Goal: Leave review/rating: Leave review/rating

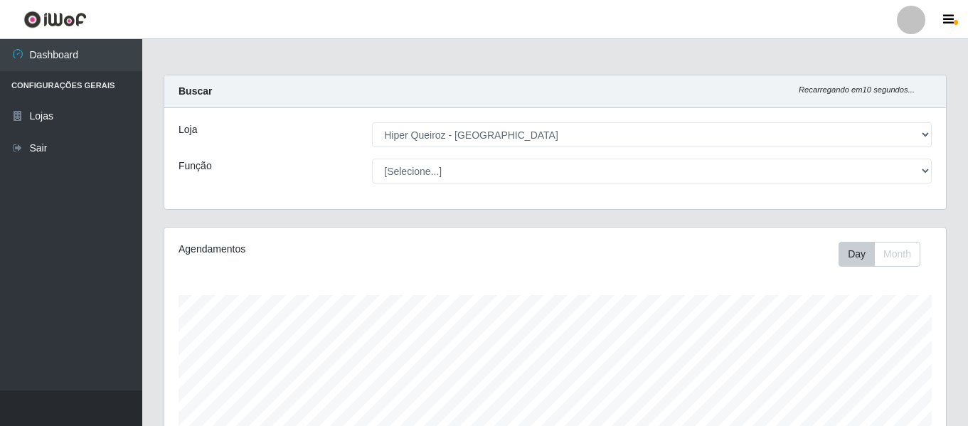
select select "497"
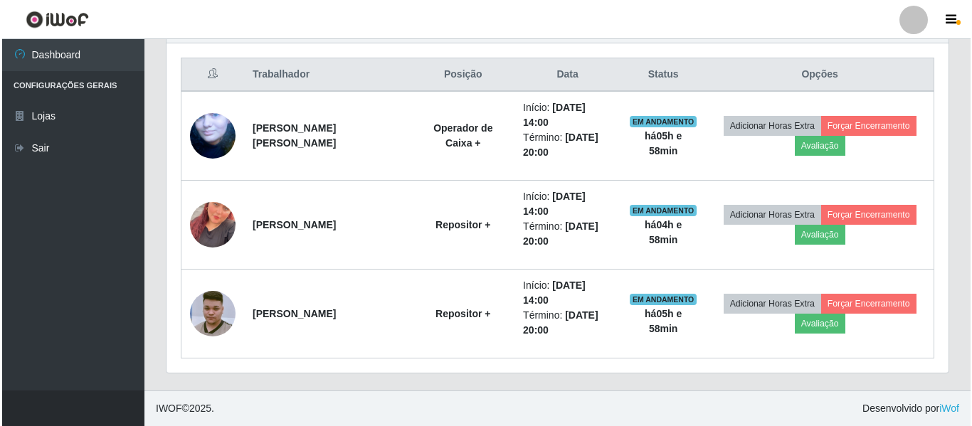
scroll to position [295, 782]
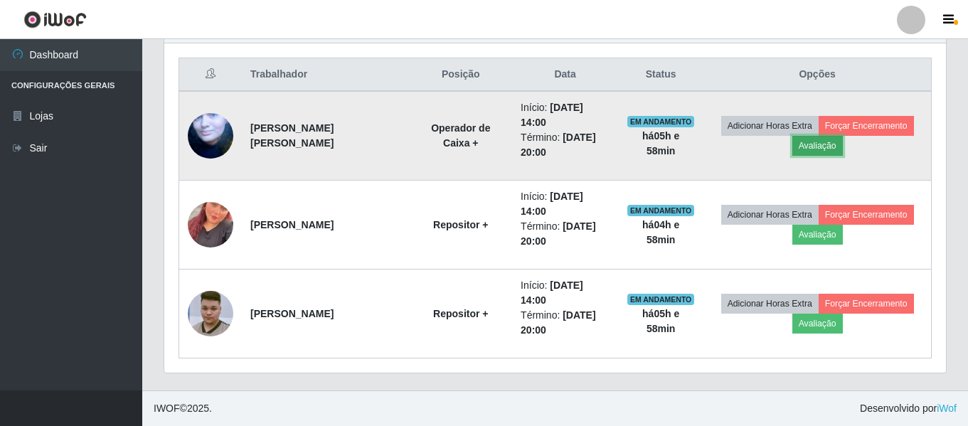
click at [822, 147] on button "Avaliação" at bounding box center [817, 146] width 51 height 20
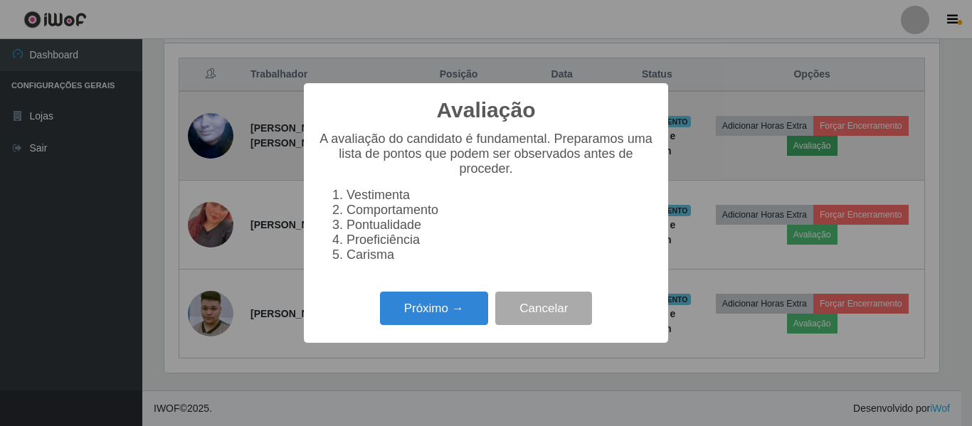
scroll to position [295, 775]
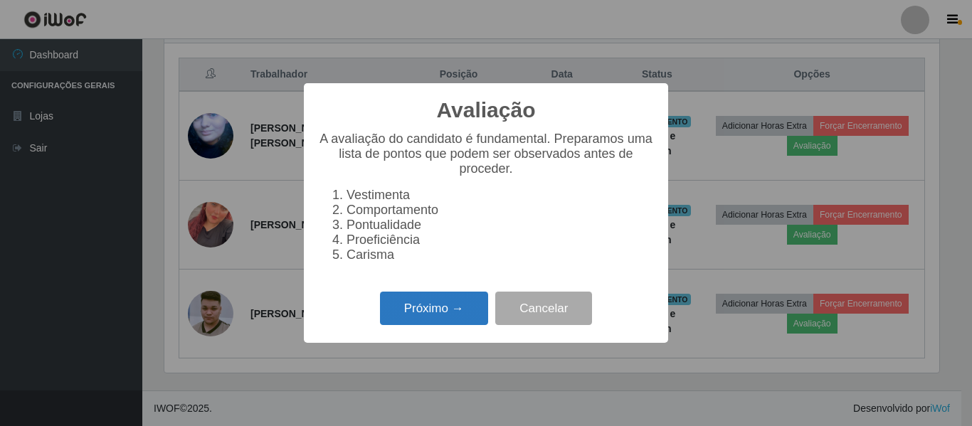
click at [447, 315] on button "Próximo →" at bounding box center [434, 308] width 108 height 33
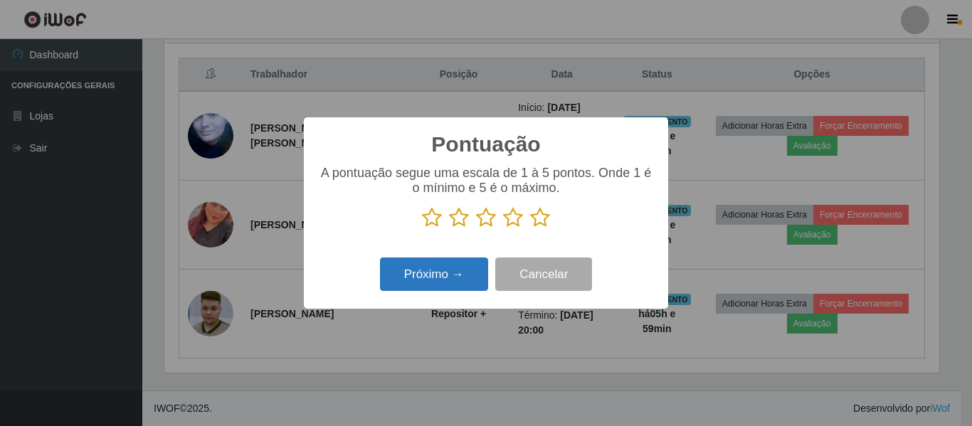
click at [432, 287] on button "Próximo →" at bounding box center [434, 274] width 108 height 33
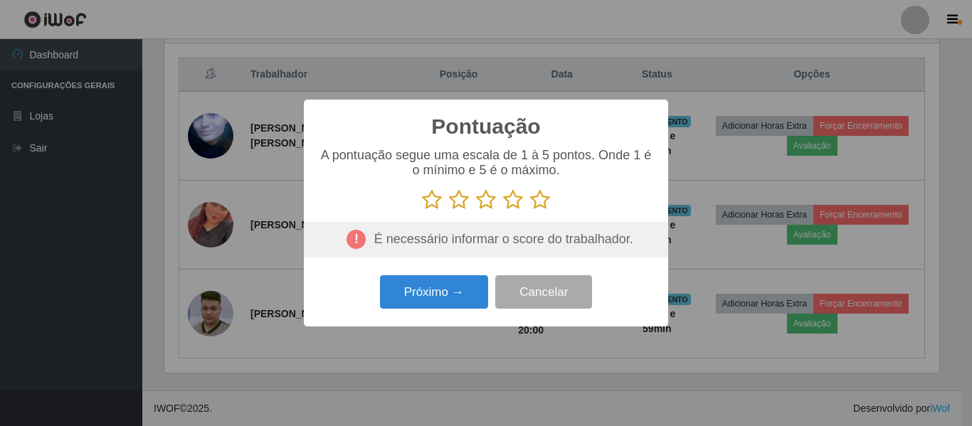
click at [538, 202] on icon at bounding box center [540, 199] width 20 height 21
click at [530, 211] on input "radio" at bounding box center [530, 211] width 0 height 0
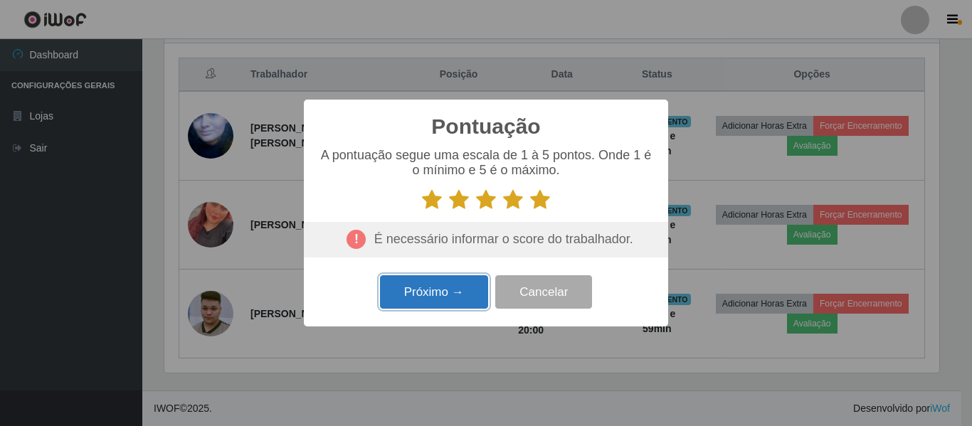
click at [456, 294] on button "Próximo →" at bounding box center [434, 291] width 108 height 33
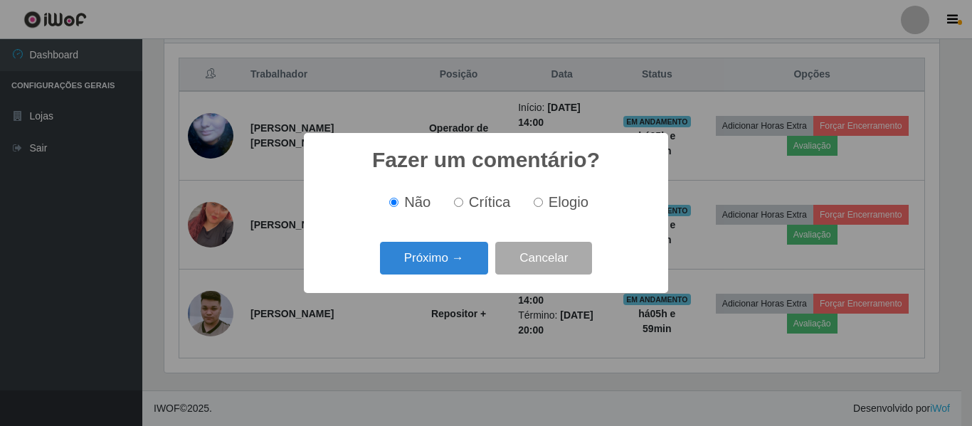
click at [538, 205] on input "Elogio" at bounding box center [538, 202] width 9 height 9
radio input "true"
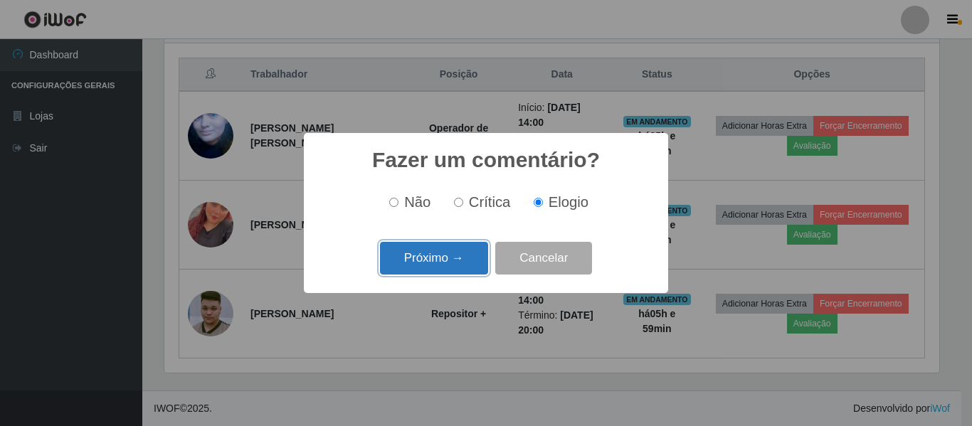
click at [446, 259] on button "Próximo →" at bounding box center [434, 258] width 108 height 33
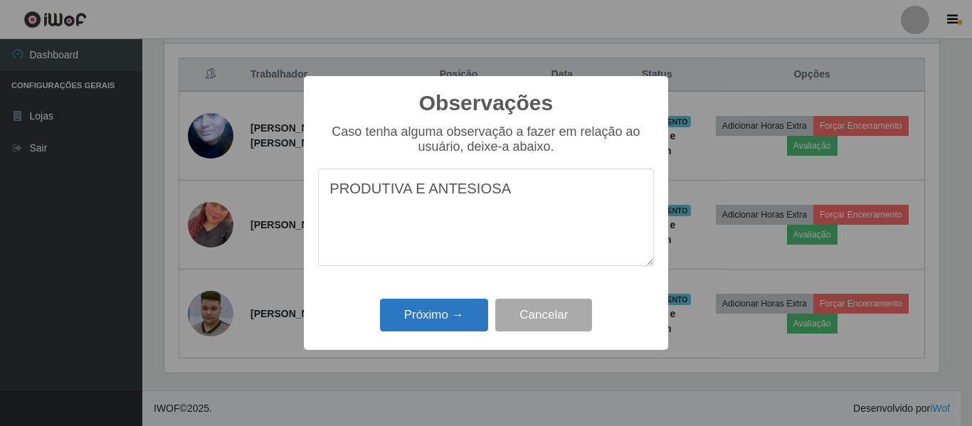
type textarea "PRODUTIVA E ANTESIOSA"
click at [462, 313] on button "Próximo →" at bounding box center [434, 315] width 108 height 33
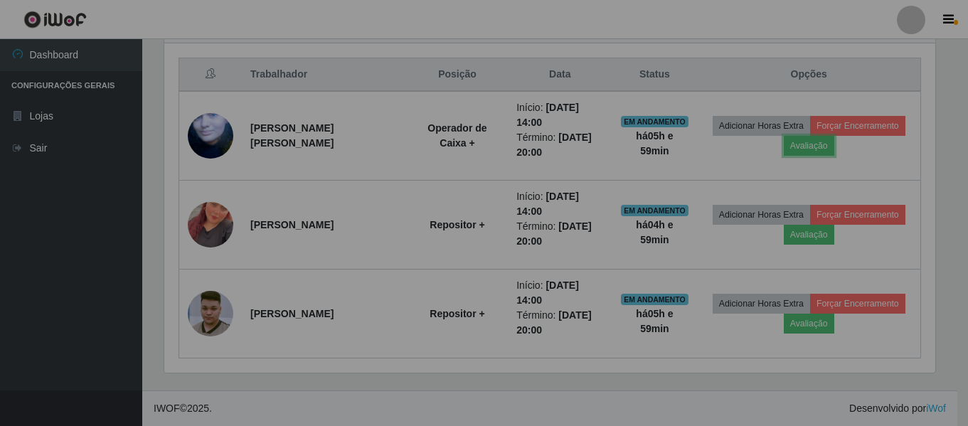
scroll to position [295, 782]
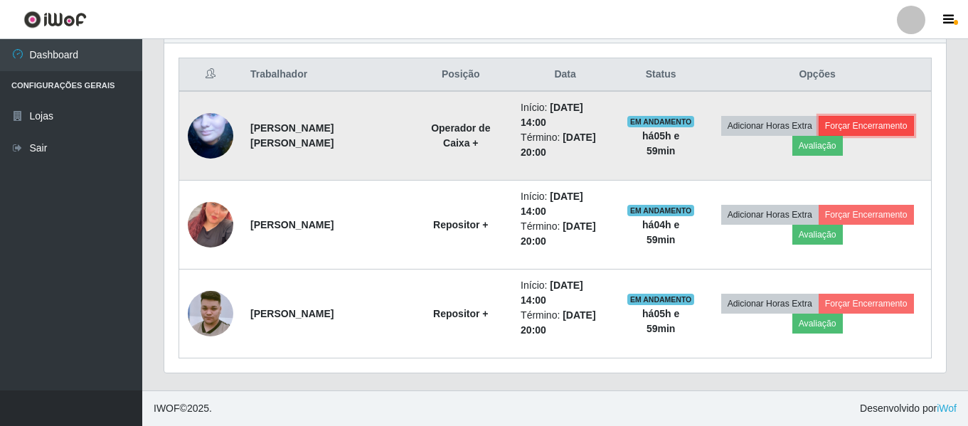
click at [875, 119] on button "Forçar Encerramento" at bounding box center [866, 126] width 95 height 20
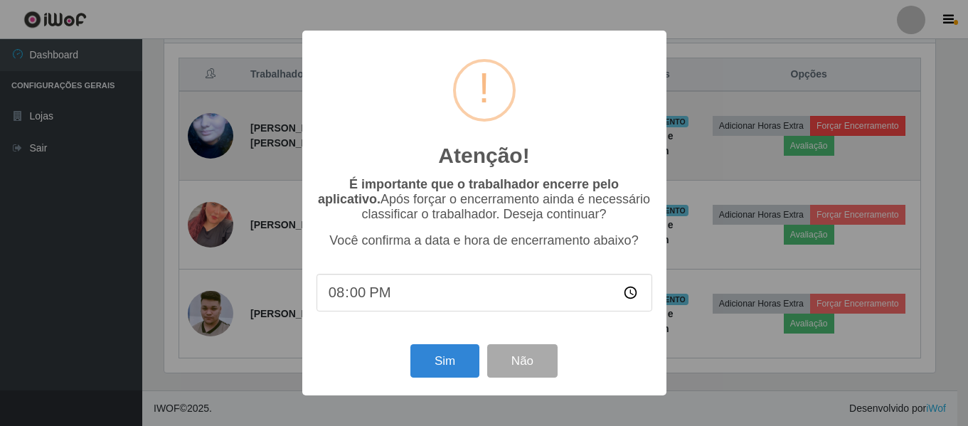
scroll to position [295, 775]
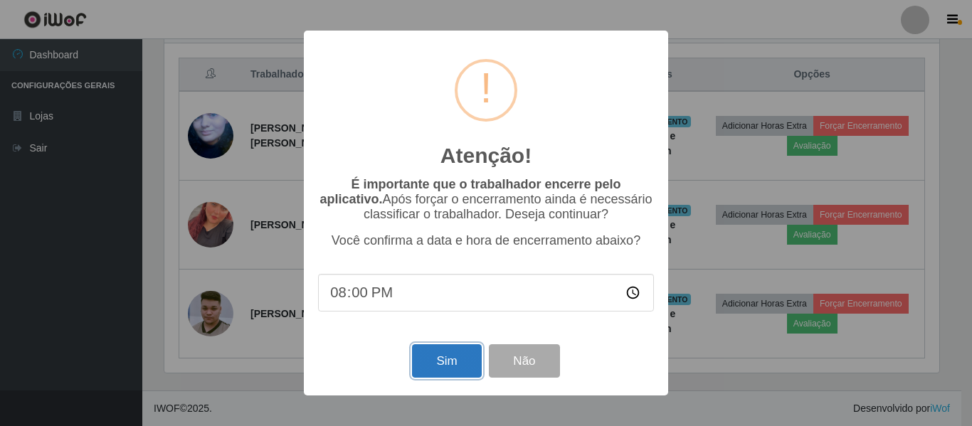
click at [452, 361] on button "Sim" at bounding box center [446, 360] width 69 height 33
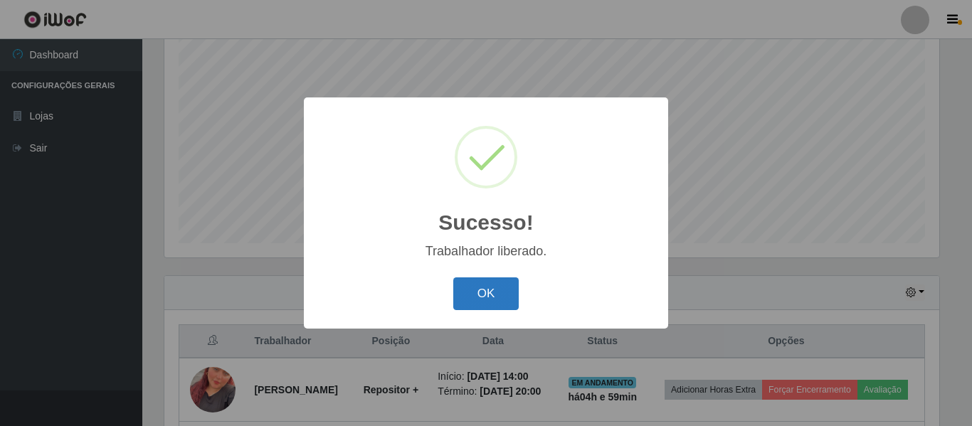
click at [477, 292] on button "OK" at bounding box center [486, 293] width 66 height 33
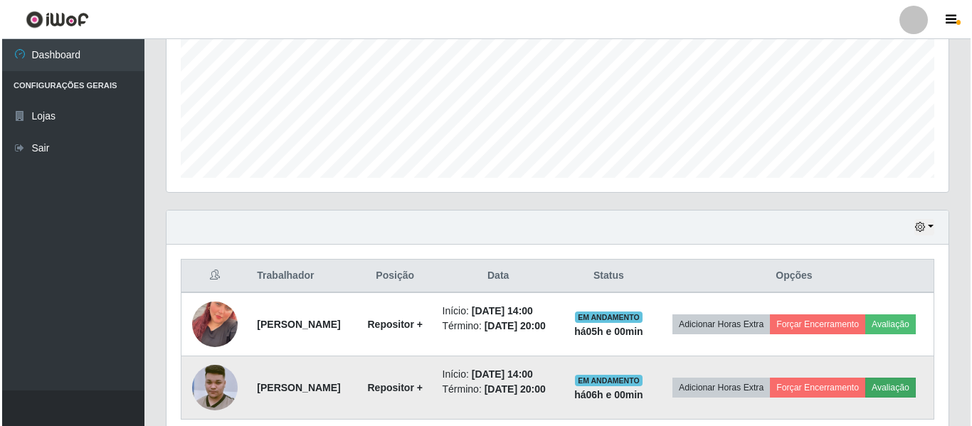
scroll to position [336, 0]
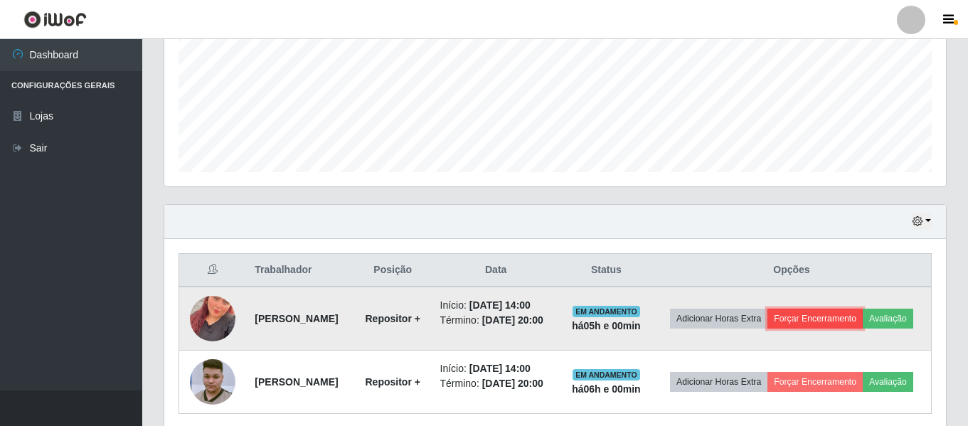
click at [854, 313] on button "Forçar Encerramento" at bounding box center [815, 319] width 95 height 20
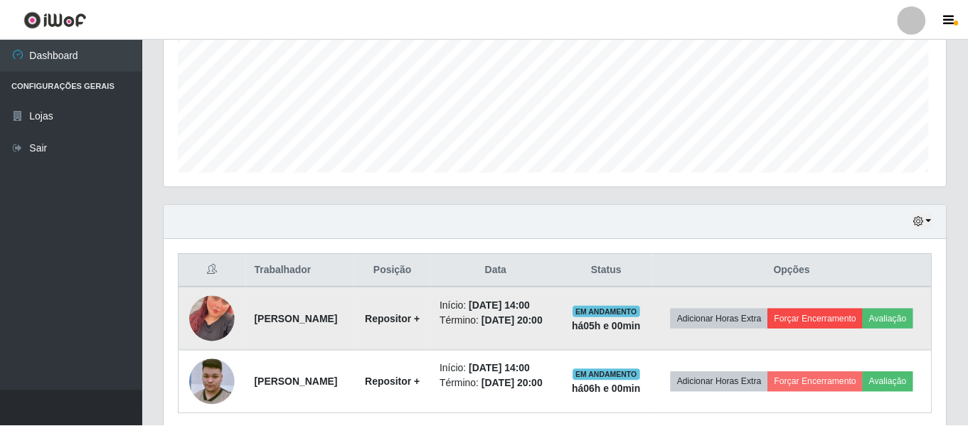
scroll to position [295, 775]
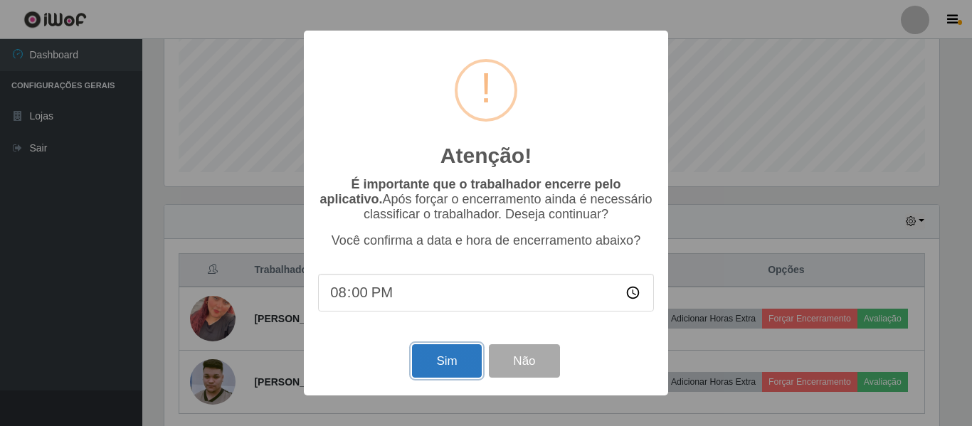
click at [459, 368] on button "Sim" at bounding box center [446, 360] width 69 height 33
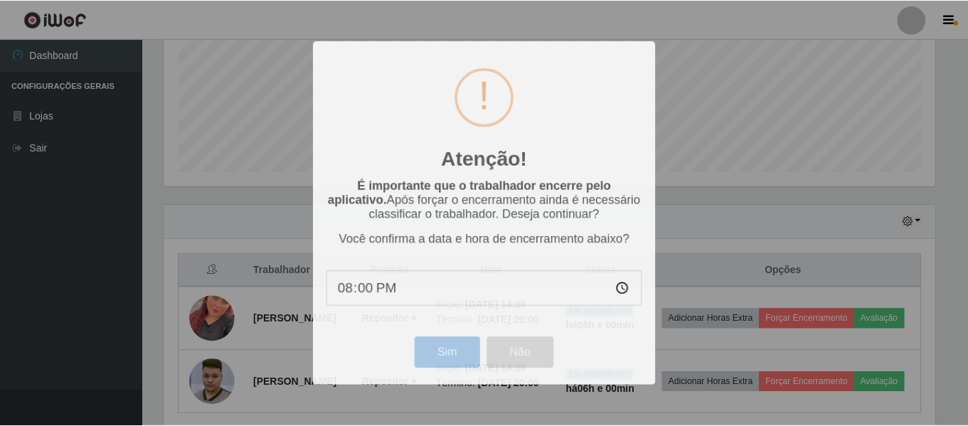
scroll to position [295, 782]
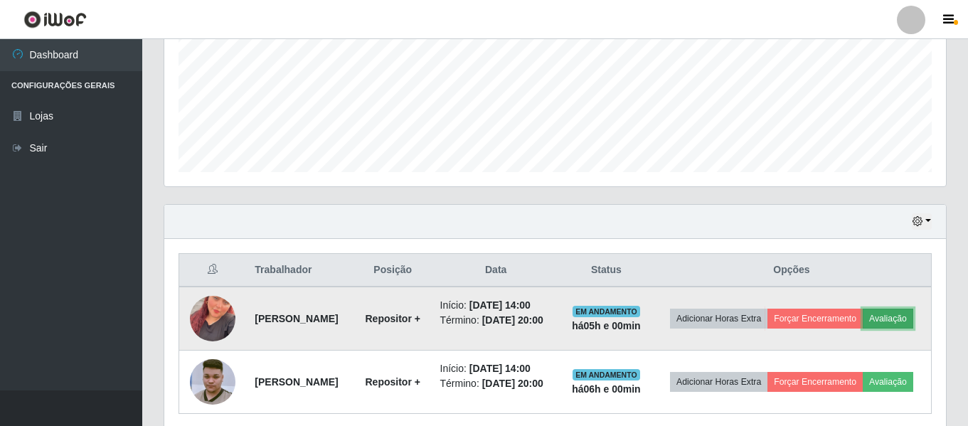
click at [863, 329] on button "Avaliação" at bounding box center [888, 319] width 51 height 20
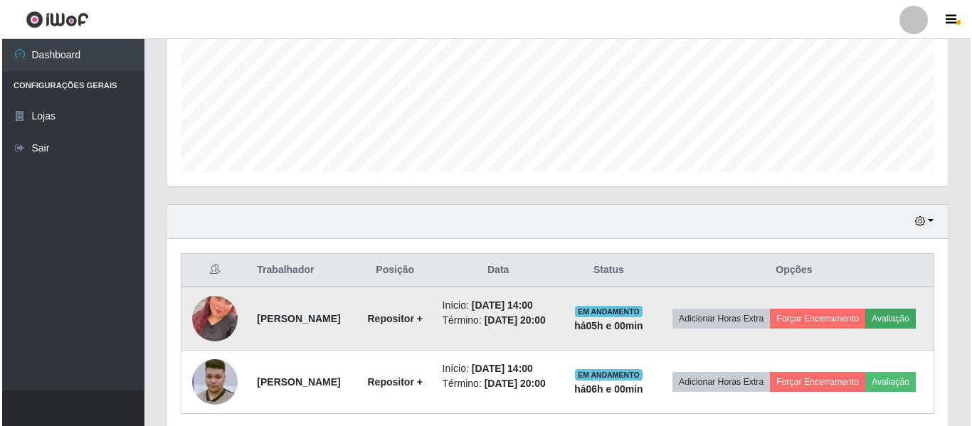
scroll to position [295, 775]
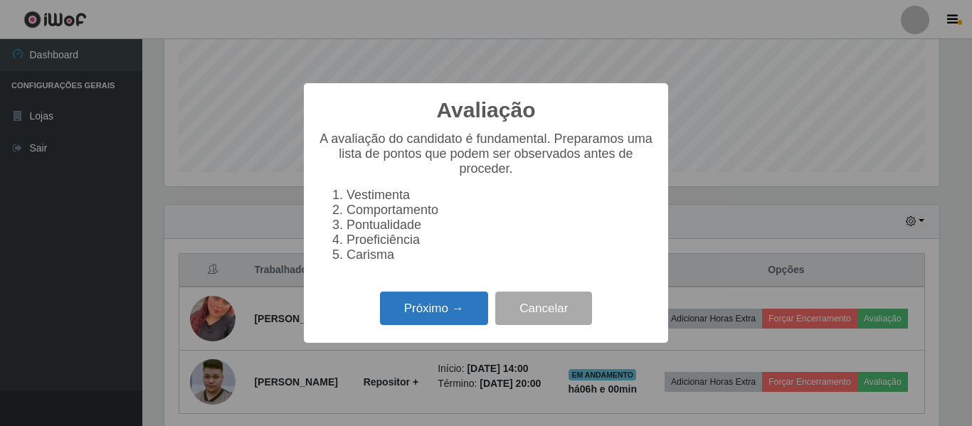
click at [468, 314] on button "Próximo →" at bounding box center [434, 308] width 108 height 33
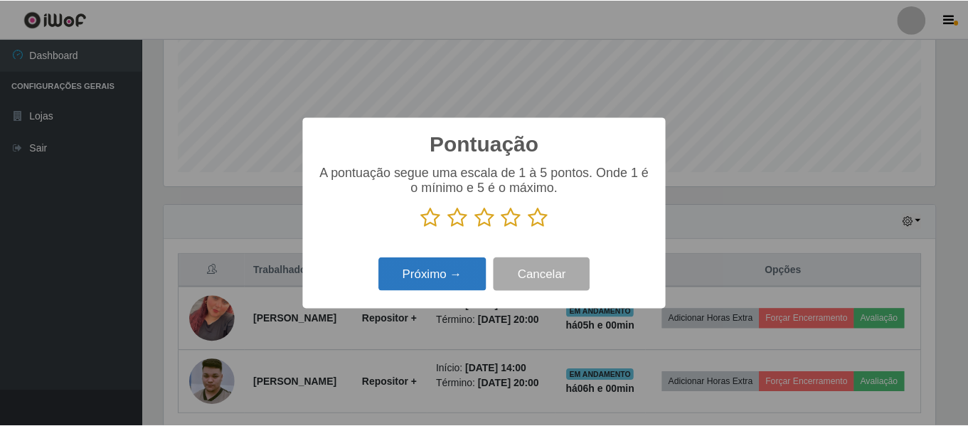
scroll to position [265, 0]
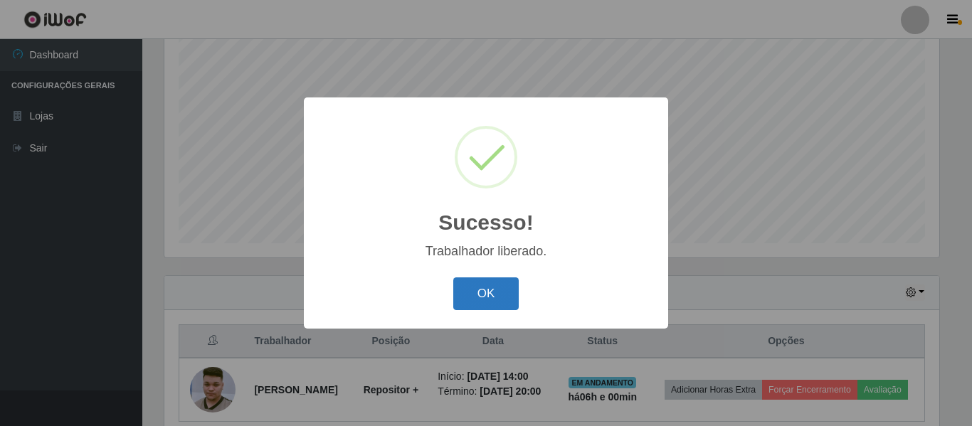
click at [477, 284] on button "OK" at bounding box center [486, 293] width 66 height 33
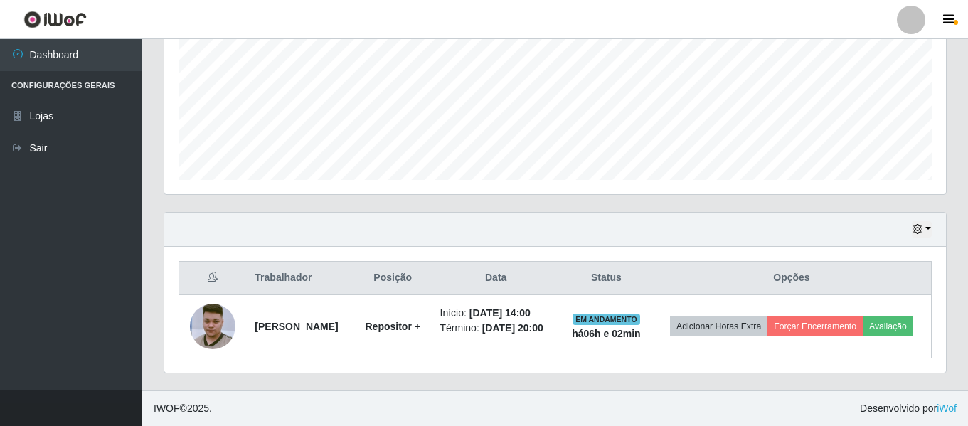
scroll to position [339, 0]
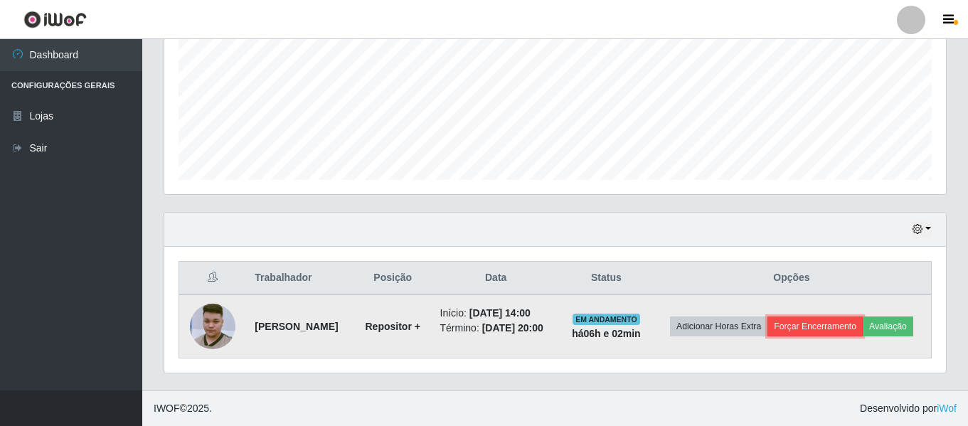
drag, startPoint x: 567, startPoint y: 288, endPoint x: 876, endPoint y: 309, distance: 310.1
click at [863, 317] on button "Forçar Encerramento" at bounding box center [815, 327] width 95 height 20
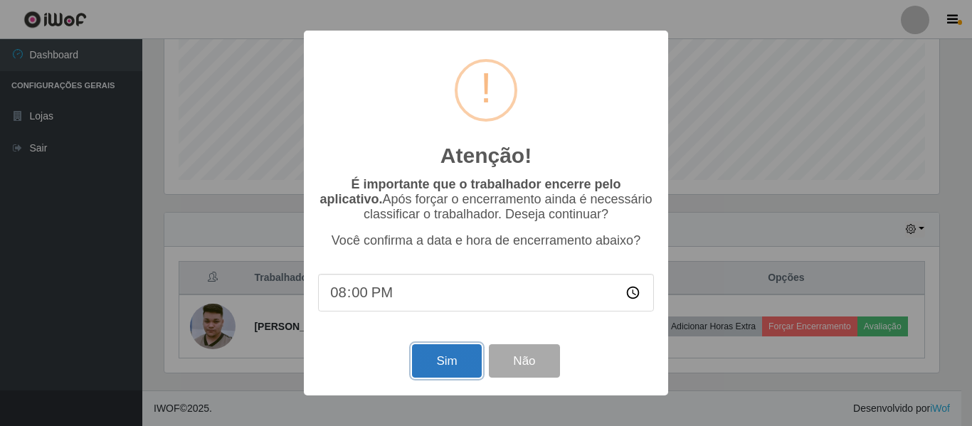
click at [448, 371] on button "Sim" at bounding box center [446, 360] width 69 height 33
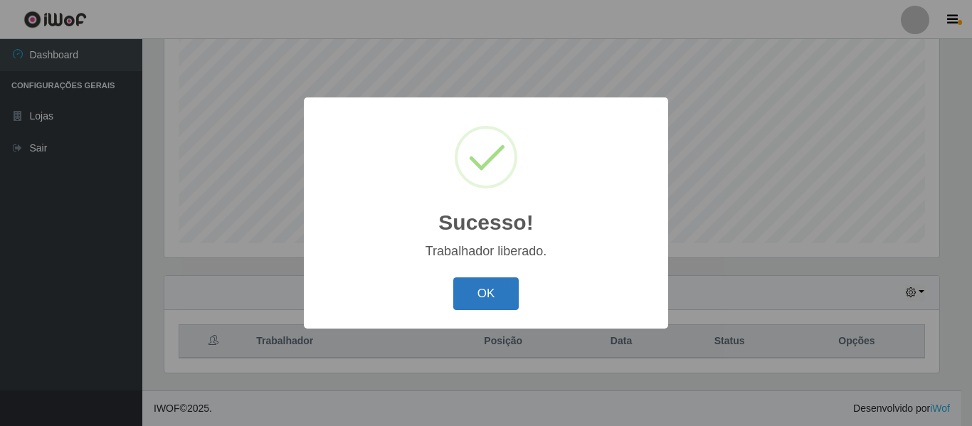
click at [511, 286] on button "OK" at bounding box center [486, 293] width 66 height 33
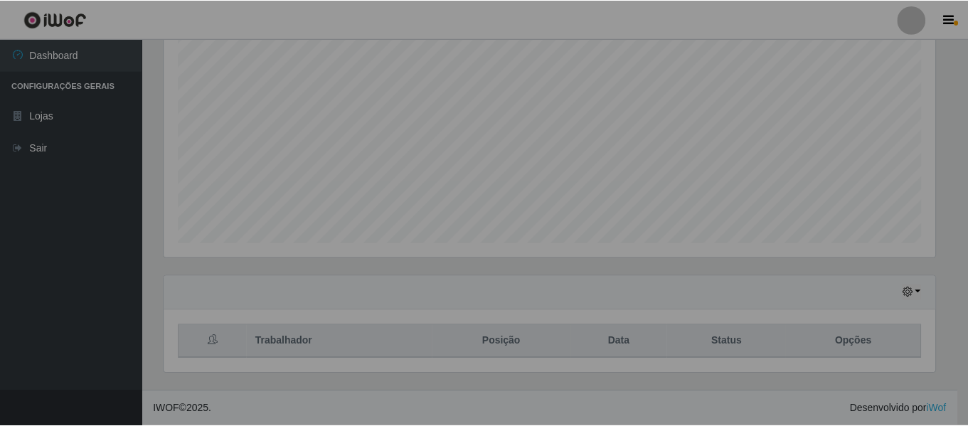
scroll to position [295, 782]
